Goal: Task Accomplishment & Management: Manage account settings

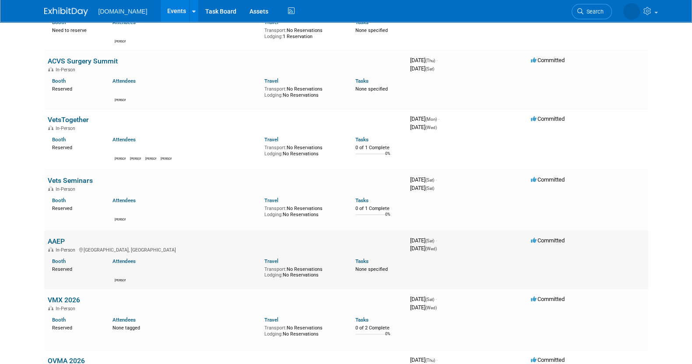
scroll to position [218, 0]
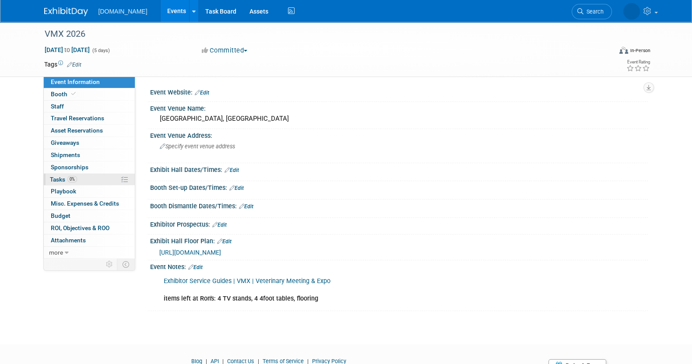
click at [88, 176] on link "0% Tasks 0%" at bounding box center [89, 180] width 91 height 12
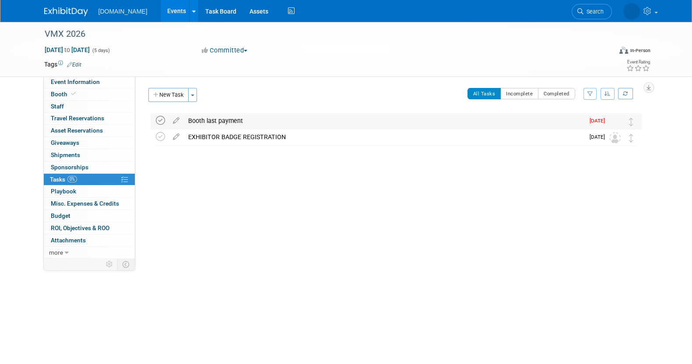
click at [158, 122] on icon at bounding box center [160, 120] width 9 height 9
click at [156, 117] on icon at bounding box center [160, 120] width 9 height 9
click at [214, 119] on div "Booth last payment" at bounding box center [384, 120] width 400 height 15
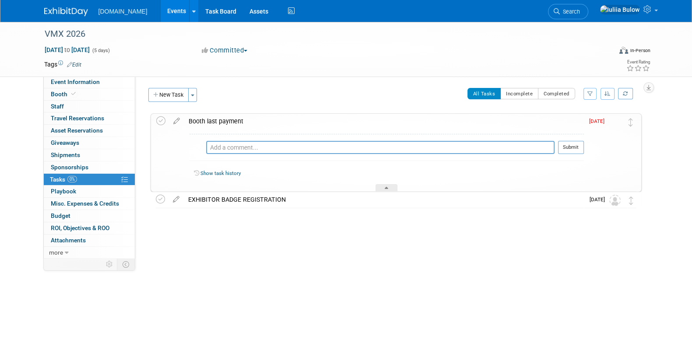
click at [198, 117] on div "Booth last payment" at bounding box center [383, 121] width 399 height 15
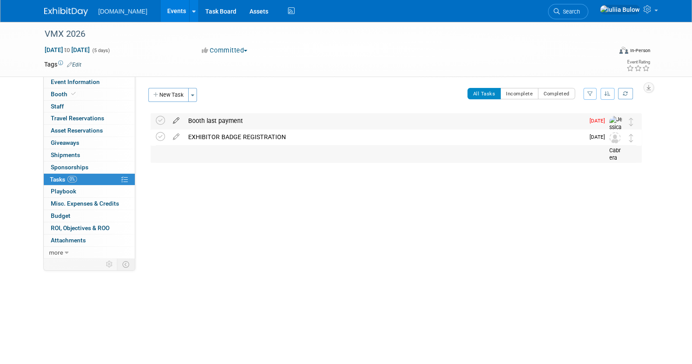
click at [175, 119] on icon at bounding box center [175, 118] width 15 height 11
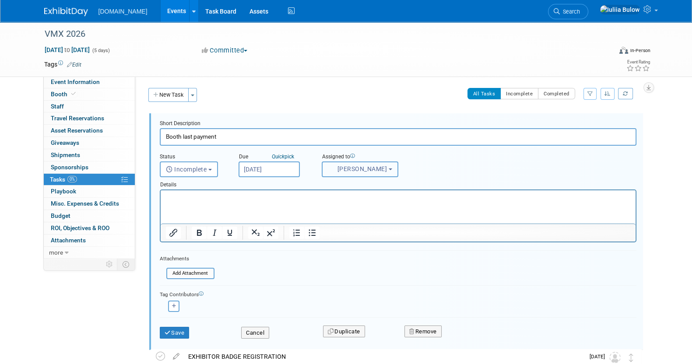
click at [387, 167] on span "[PERSON_NAME]" at bounding box center [358, 168] width 60 height 7
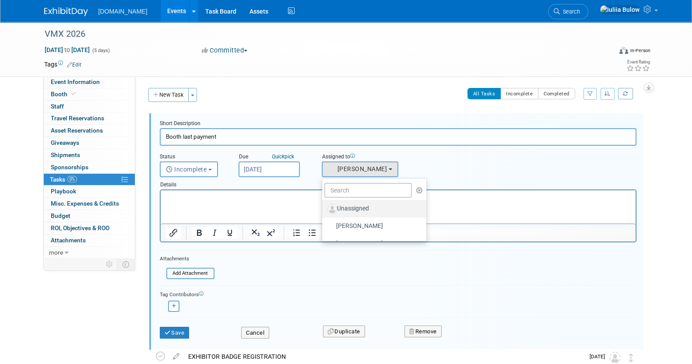
click at [367, 207] on label "Unassigned" at bounding box center [371, 209] width 91 height 14
click at [323, 207] on input "Unassigned" at bounding box center [321, 208] width 6 height 6
select select
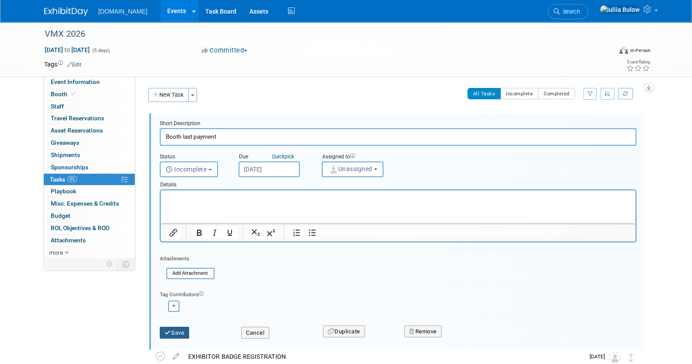
click at [176, 328] on button "Save" at bounding box center [175, 333] width 30 height 12
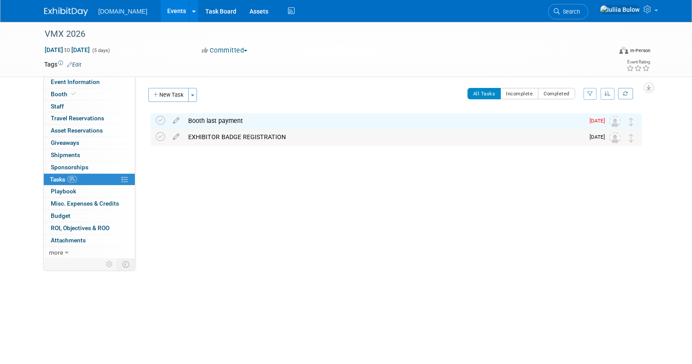
click at [194, 135] on div "EXHIBITOR BADGE REGISTRATION" at bounding box center [384, 137] width 400 height 15
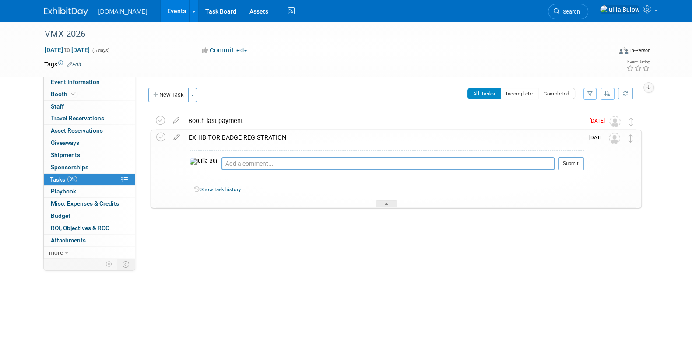
click at [208, 268] on div "VMX 2026 Jan 17, 2026 to Jan 21, 2026 (5 days) Jan 17, 2026 to Jan 21, 2026 Com…" at bounding box center [346, 160] width 692 height 277
click at [98, 80] on link "Event Information" at bounding box center [89, 82] width 91 height 12
